Goal: Task Accomplishment & Management: Use online tool/utility

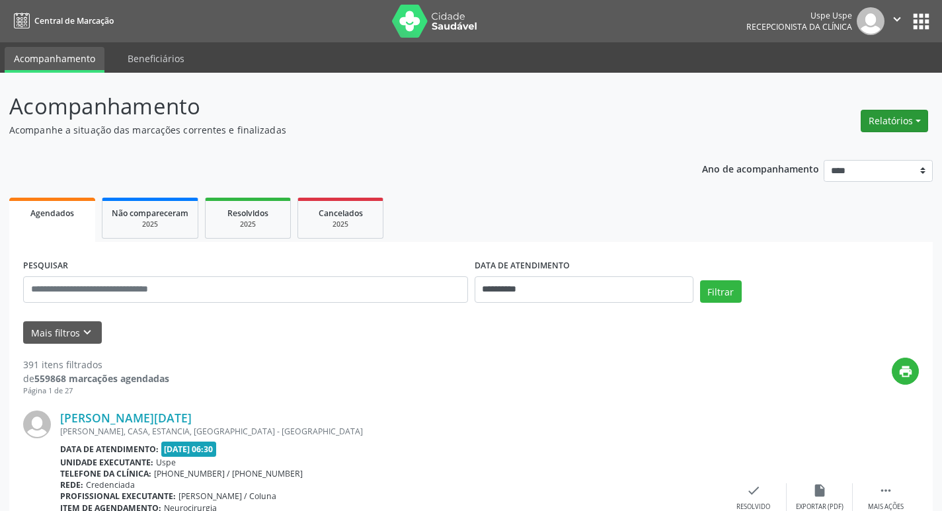
click at [900, 122] on button "Relatórios" at bounding box center [894, 121] width 67 height 22
click at [833, 147] on link "Agendamentos" at bounding box center [858, 149] width 142 height 19
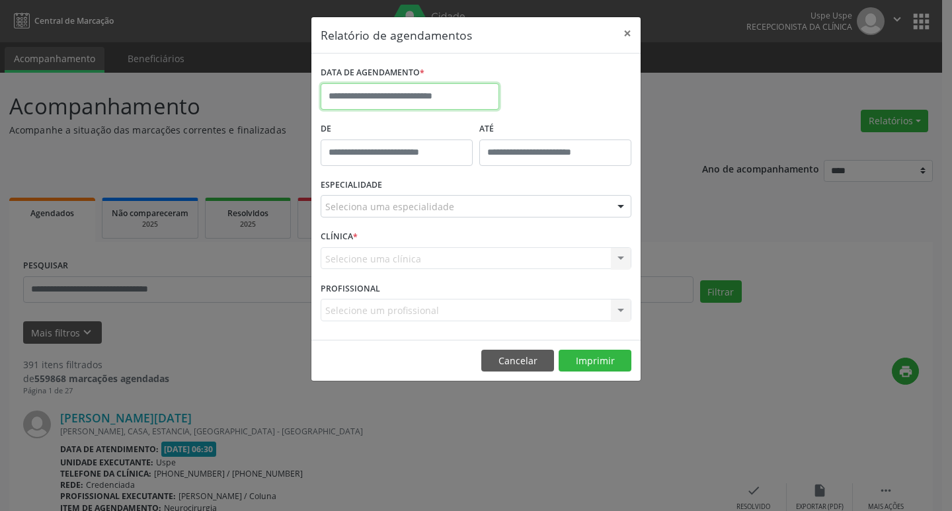
click at [404, 95] on input "text" at bounding box center [410, 96] width 178 height 26
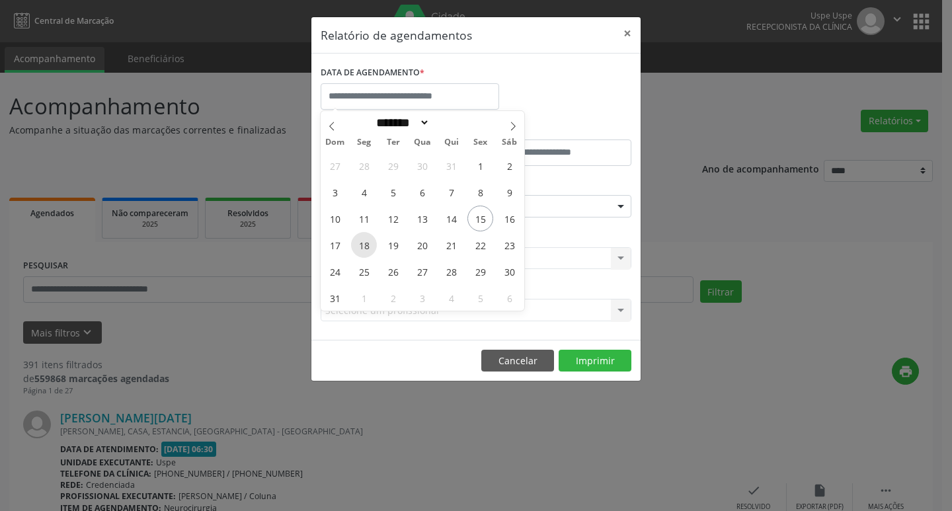
click at [361, 244] on span "18" at bounding box center [364, 245] width 26 height 26
type input "**********"
click at [361, 244] on span "18" at bounding box center [364, 245] width 26 height 26
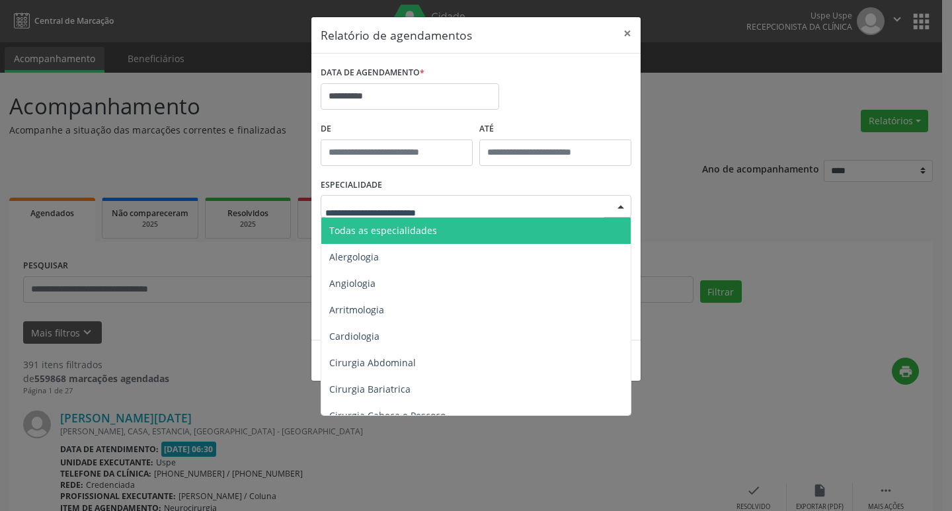
click at [383, 227] on span "Todas as especialidades" at bounding box center [383, 230] width 108 height 13
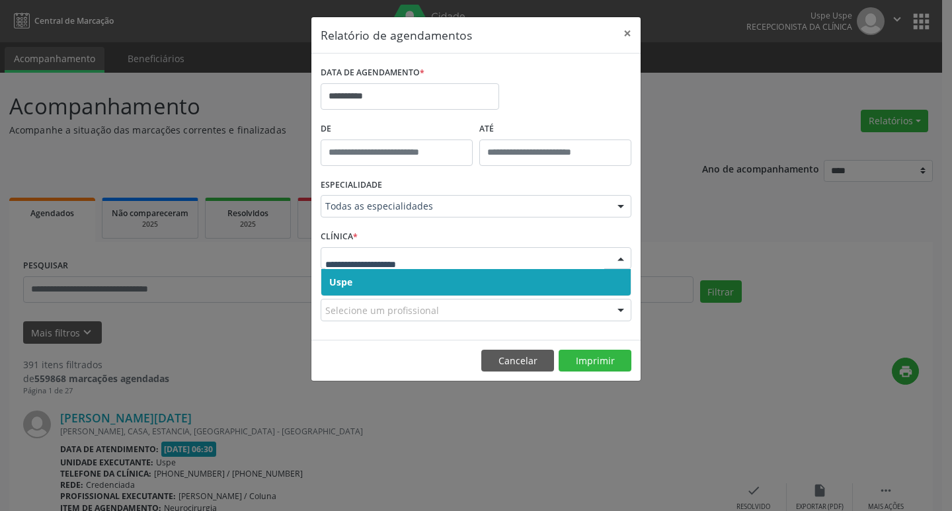
drag, startPoint x: 362, startPoint y: 277, endPoint x: 362, endPoint y: 268, distance: 9.3
click at [362, 277] on span "Uspe" at bounding box center [475, 282] width 309 height 26
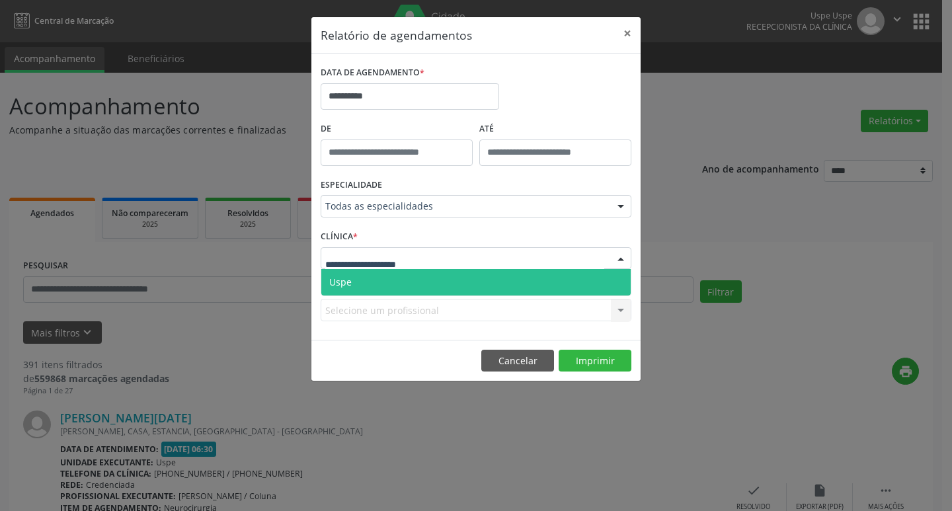
click at [362, 276] on span "Uspe" at bounding box center [475, 282] width 309 height 26
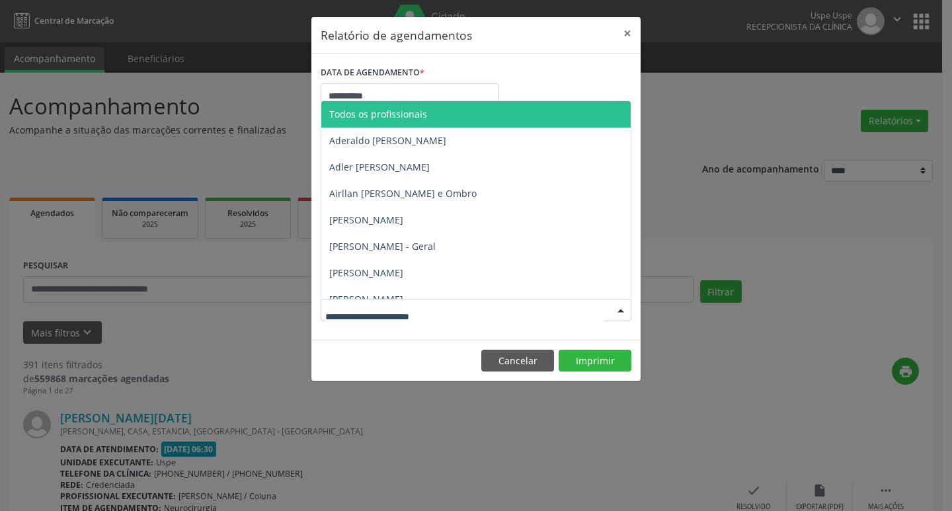
click at [404, 114] on span "Todos os profissionais" at bounding box center [378, 114] width 98 height 13
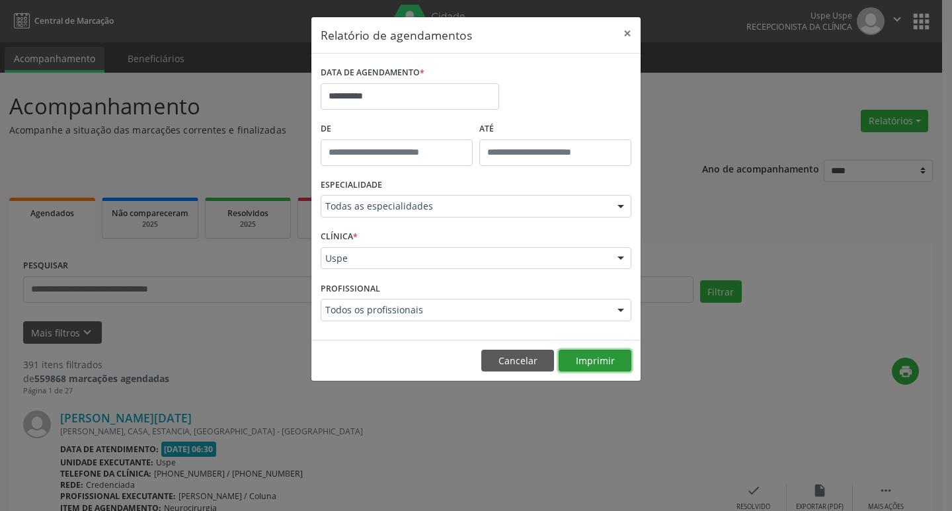
click at [591, 358] on button "Imprimir" at bounding box center [595, 361] width 73 height 22
click at [431, 301] on div "Todos os profissionais" at bounding box center [476, 310] width 311 height 22
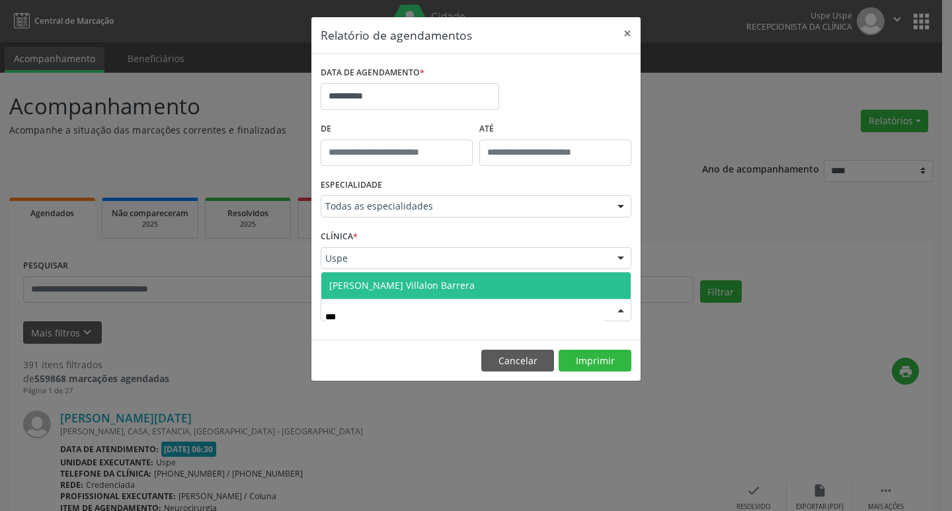
type input "****"
click at [430, 277] on span "[PERSON_NAME] Villalon Barrera" at bounding box center [475, 285] width 309 height 26
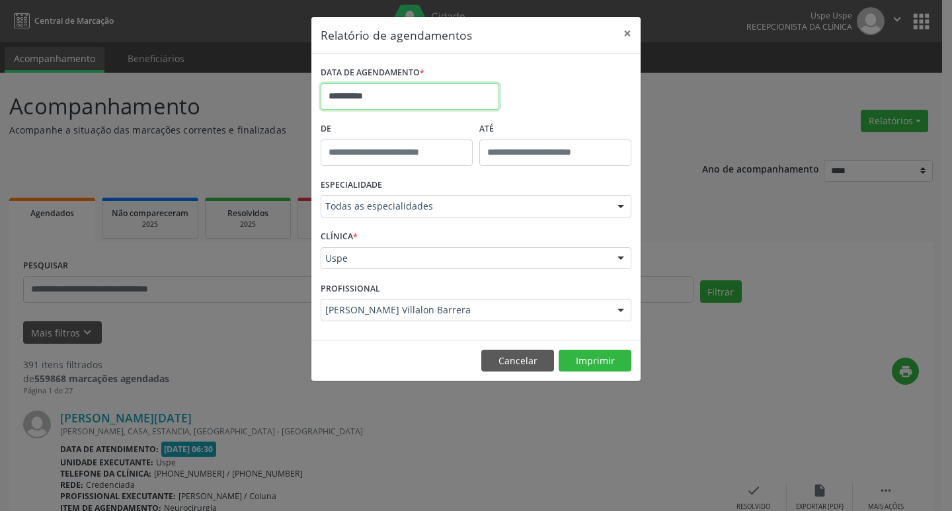
click at [392, 89] on input "**********" at bounding box center [410, 96] width 178 height 26
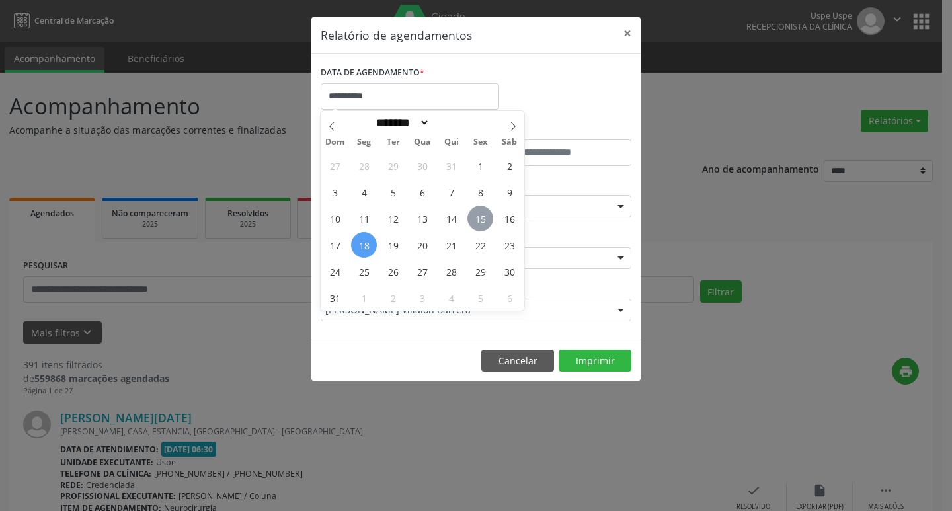
click at [487, 213] on span "15" at bounding box center [480, 219] width 26 height 26
type input "**********"
drag, startPoint x: 487, startPoint y: 213, endPoint x: 541, endPoint y: 321, distance: 120.9
click at [487, 219] on span "15" at bounding box center [480, 219] width 26 height 26
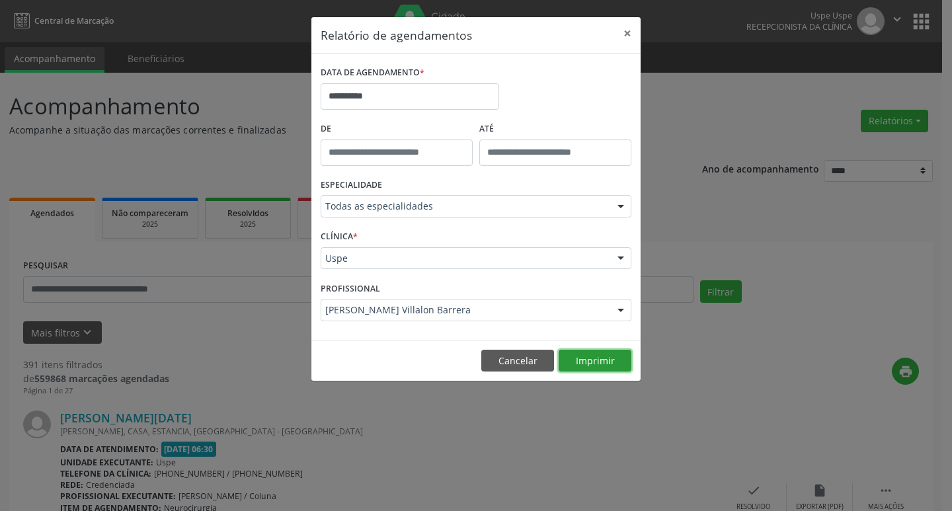
click at [590, 356] on button "Imprimir" at bounding box center [595, 361] width 73 height 22
